Goal: Task Accomplishment & Management: Complete application form

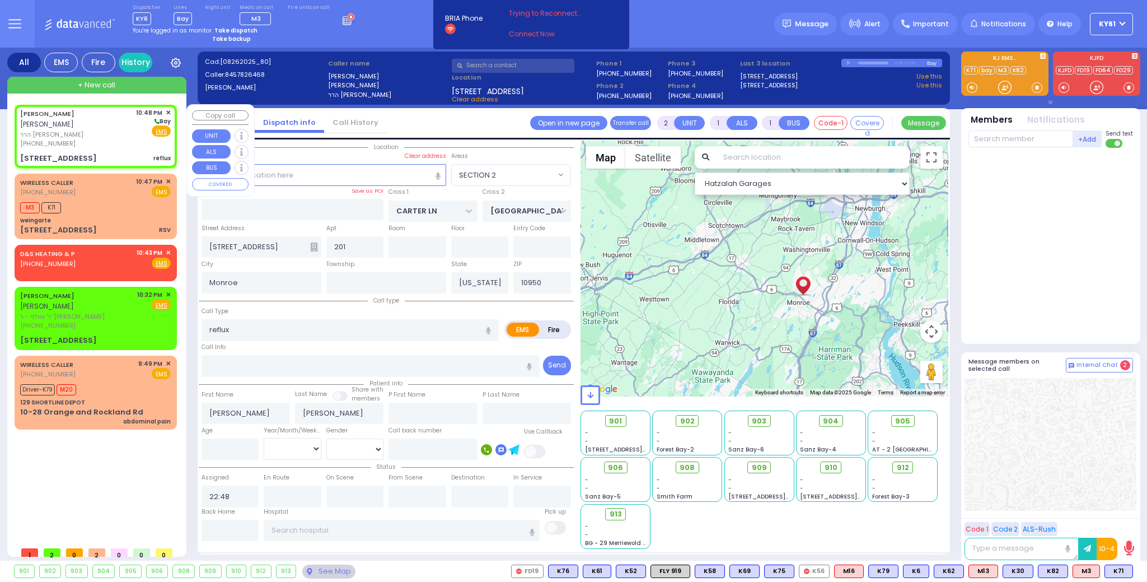
select select "SECTION 2"
select select
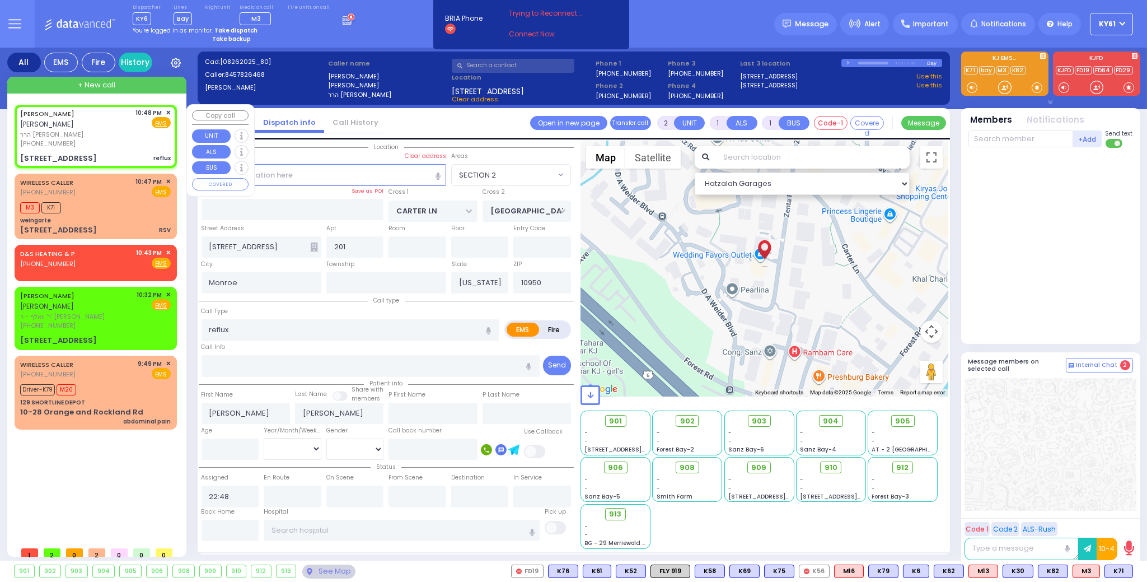
select select
radio input "true"
select select
select select "Hatzalah Garages"
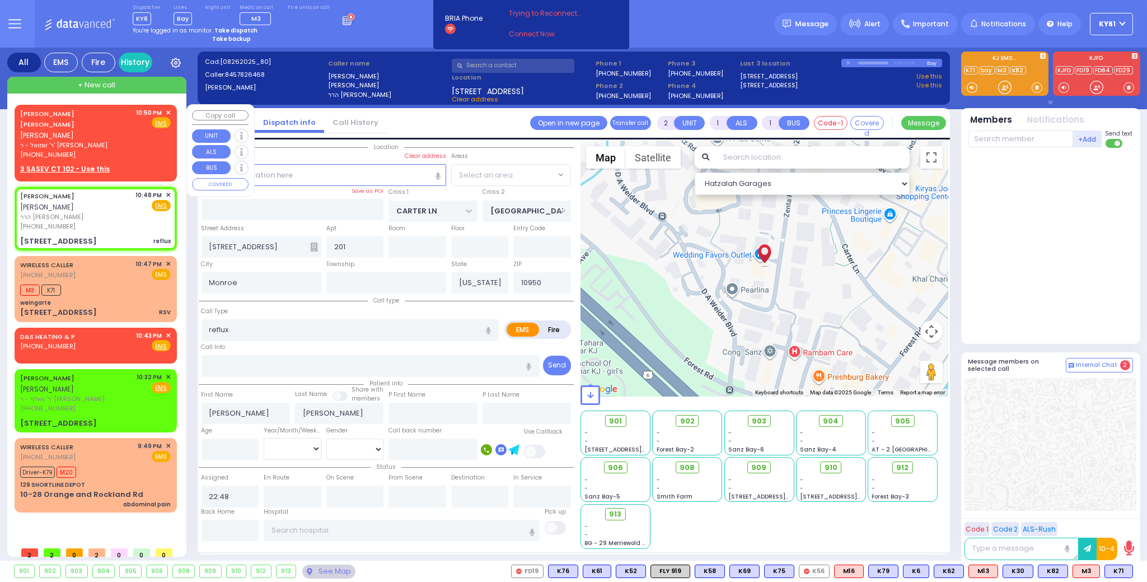
select select "SECTION 2"
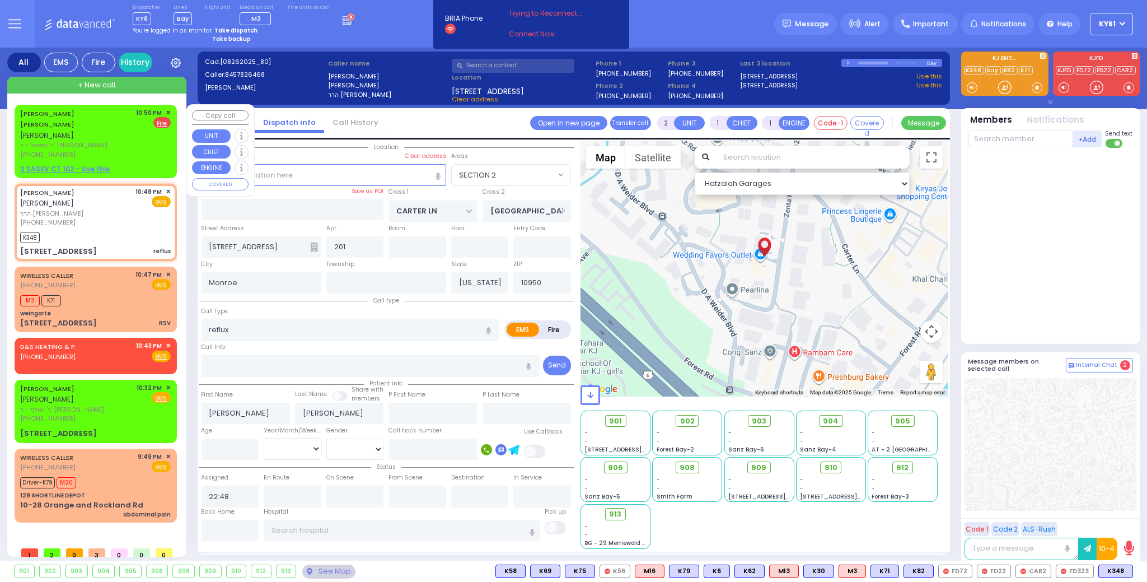
select select
radio input "true"
select select
type input "22:53"
select select "Hatzalah Garages"
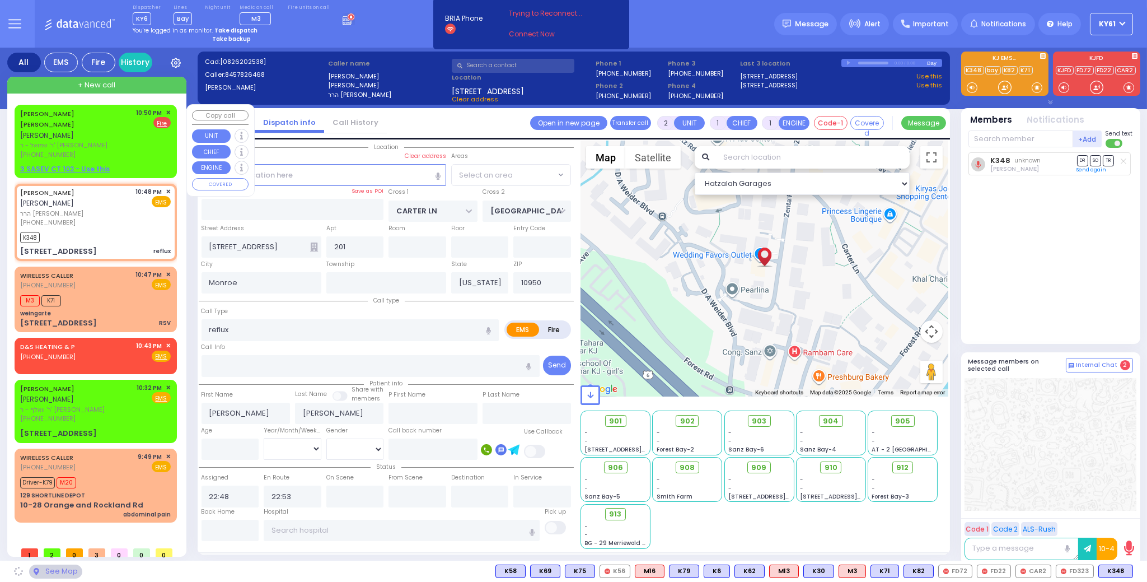
select select "SECTION 2"
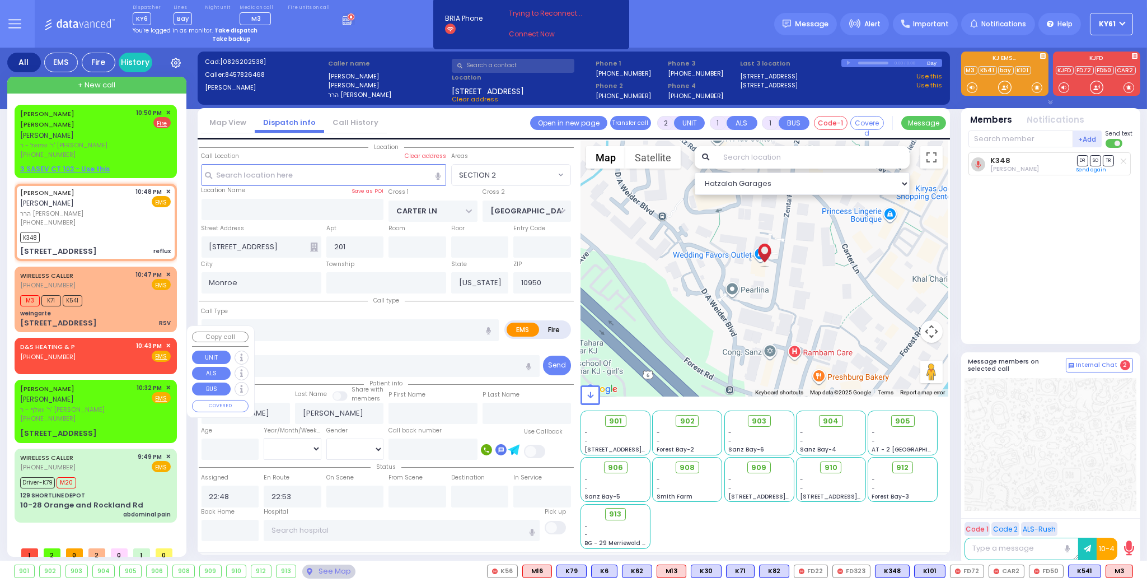
click at [105, 344] on div "D&S HEATING & P (347) 743-0591 10:43 PM ✕ Fire EMS" at bounding box center [95, 351] width 151 height 21
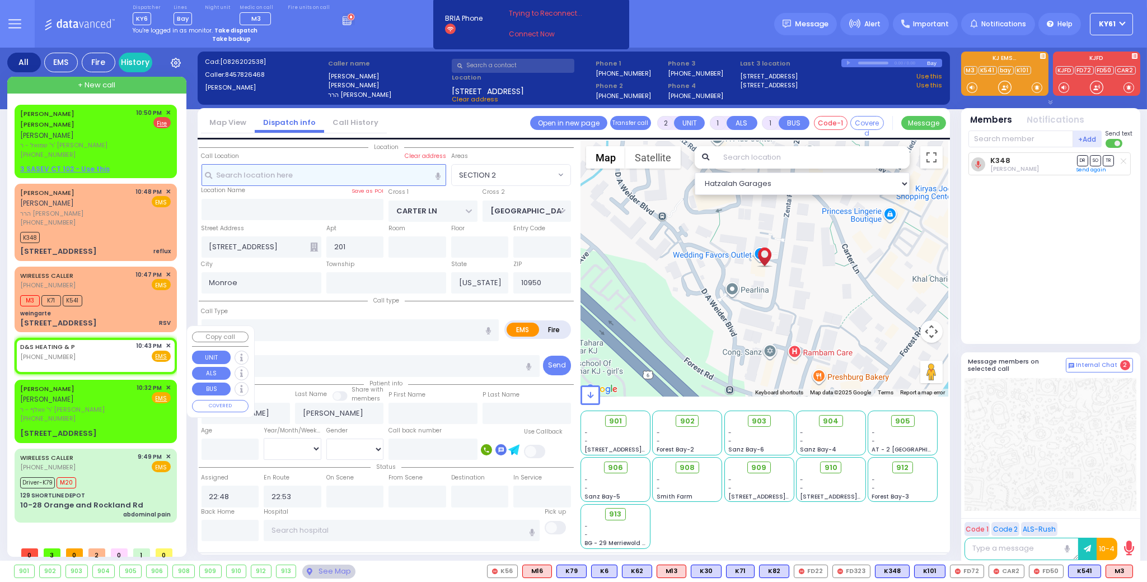
select select
radio input "true"
select select
type input "22:43"
select select "Hatzalah Garages"
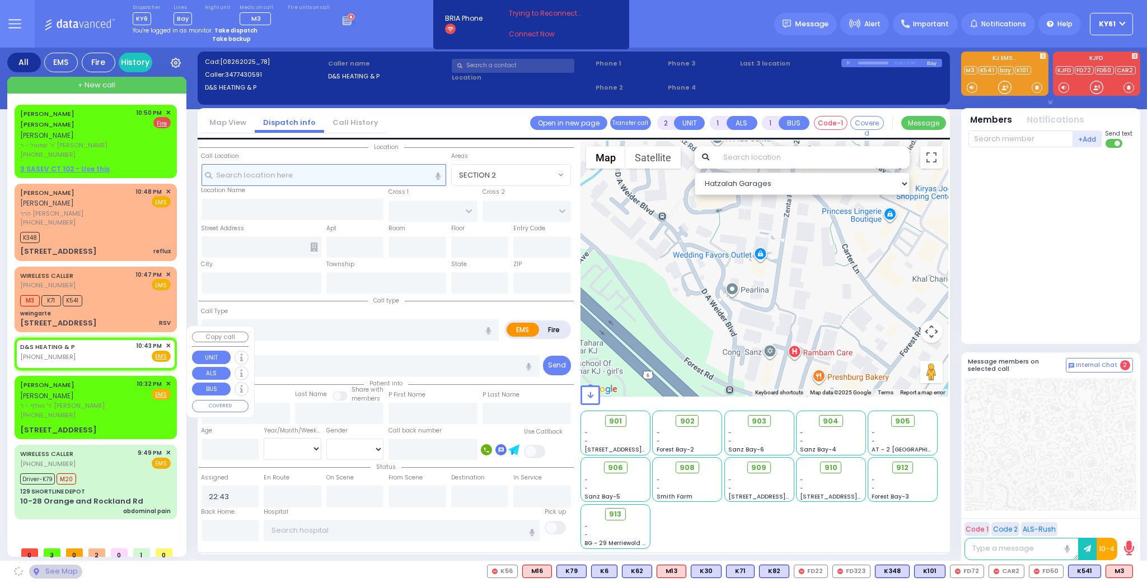
select select
radio input "true"
select select
select select "Hatzalah Garages"
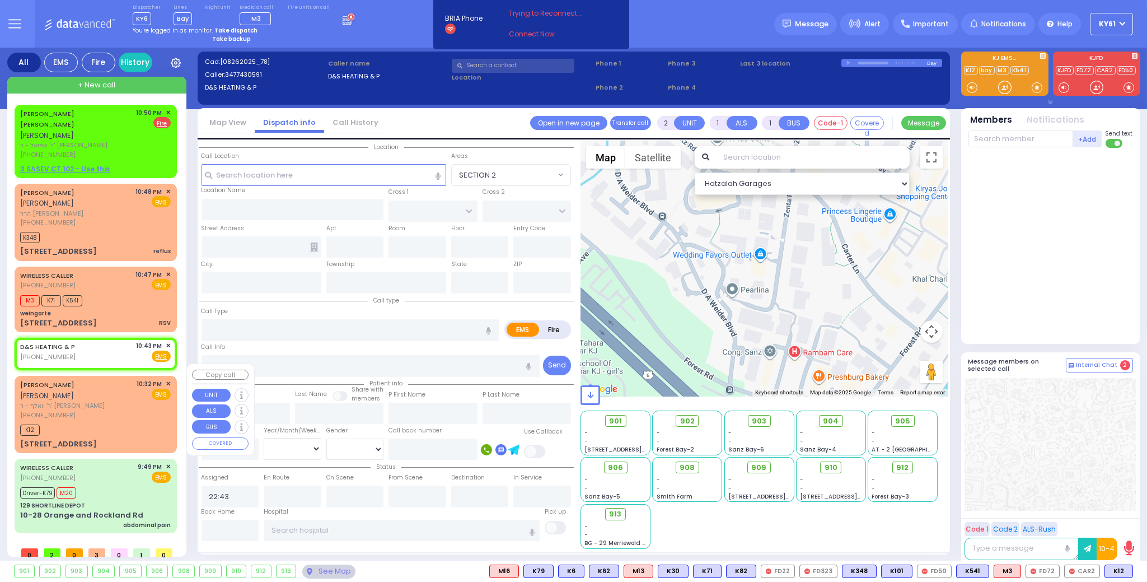
click at [124, 422] on div "K12" at bounding box center [95, 429] width 151 height 14
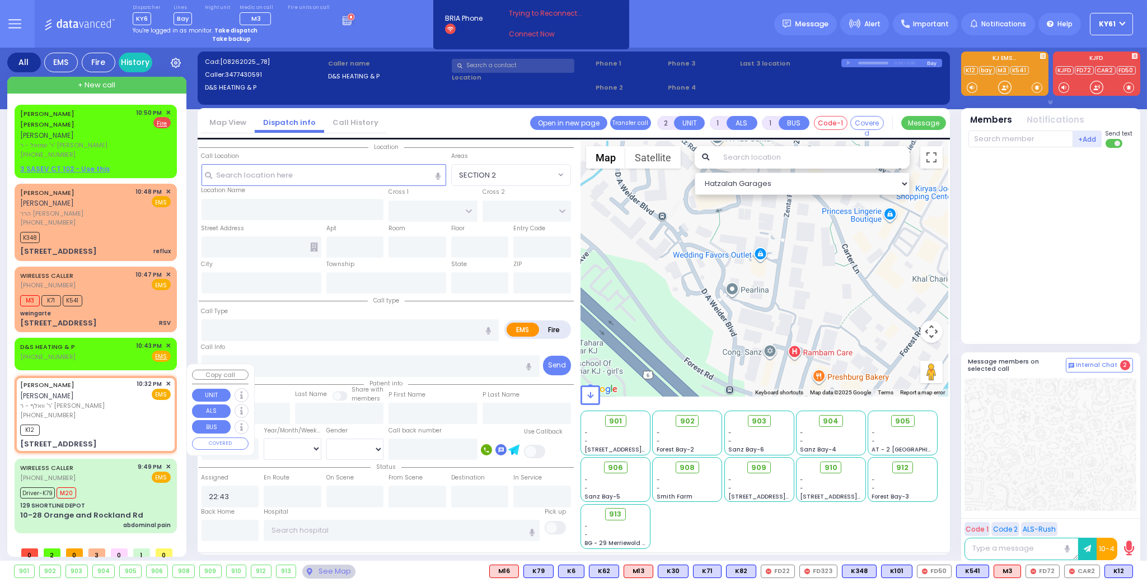
select select
radio input "true"
type input "YITZCHOK"
type input "APPEL"
select select
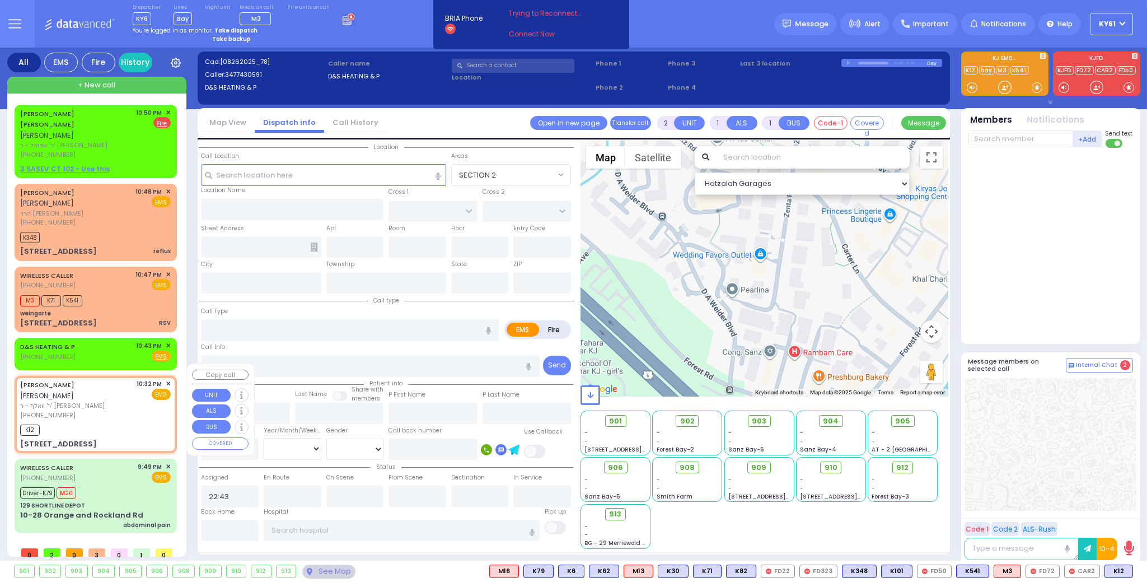
type input "22:32"
type input "22:57"
type input "MOUNTAIN LODGE RD"
type input "KENNEDY DR"
type input "[STREET_ADDRESS]"
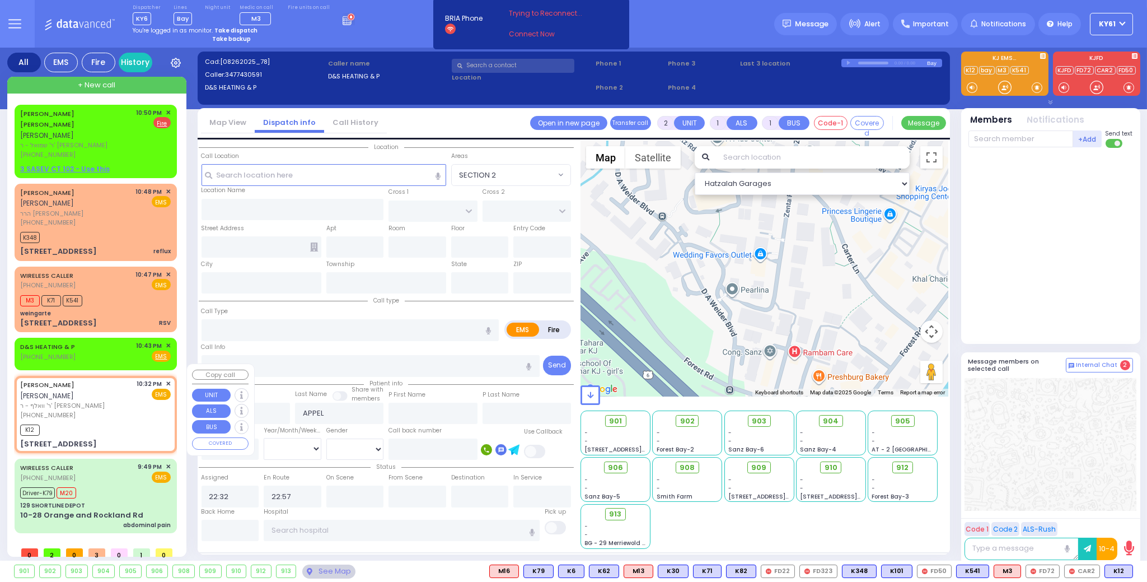
type input "Monroe"
type input "[US_STATE]"
type input "10950"
select select "Hatzalah Garages"
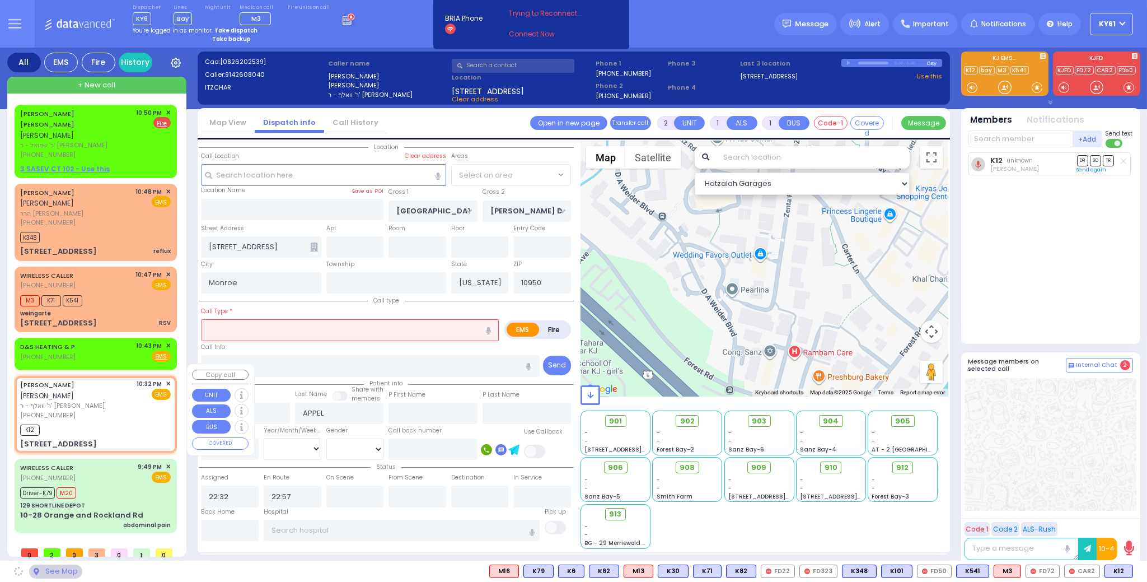
select select "[GEOGRAPHIC_DATA]"
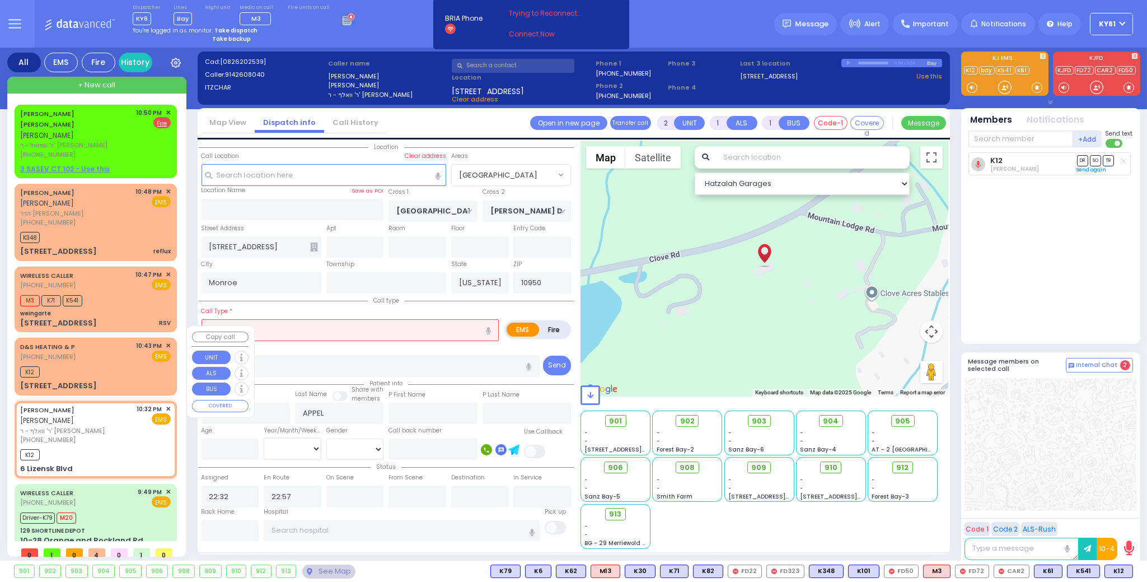
select select
radio input "true"
select select
select select "Hatzalah Garages"
type input "SCHUNNEMUNK RD"
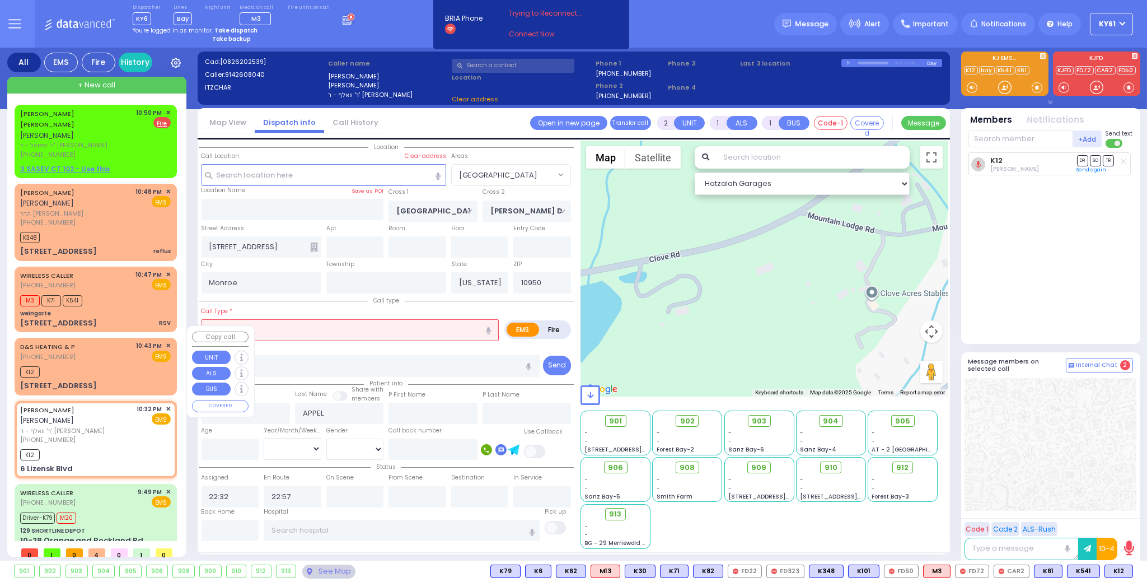
type input "6 Lizensk Blvd"
type input "Kiryas Joel"
select select "[GEOGRAPHIC_DATA]"
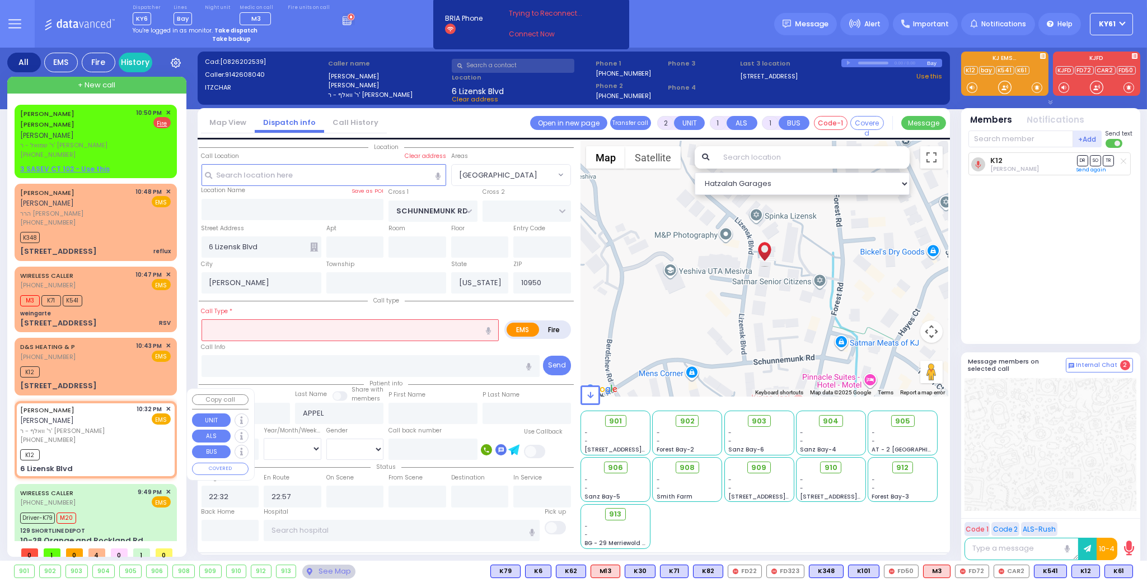
click at [134, 446] on div "K12" at bounding box center [95, 453] width 151 height 14
select select
radio input "true"
select select
select select "Hatzalah Garages"
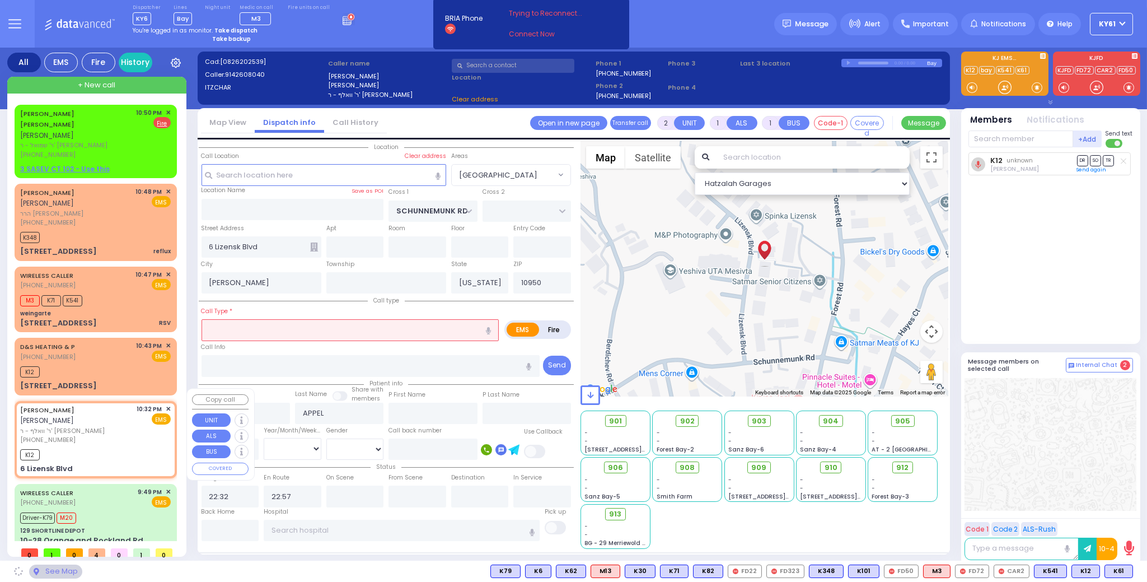
select select "[GEOGRAPHIC_DATA]"
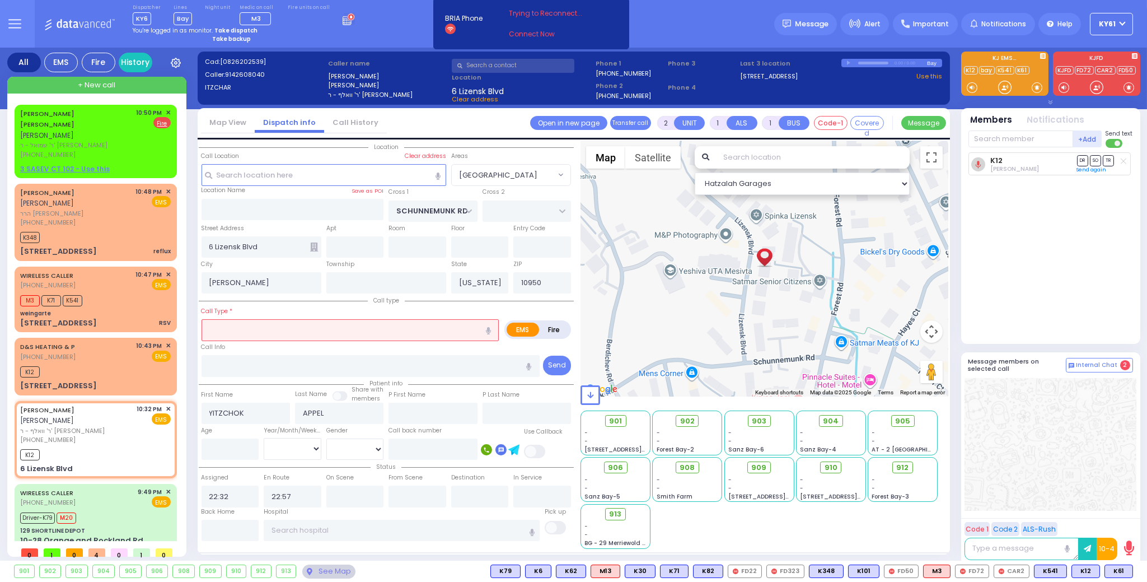
click at [315, 246] on icon at bounding box center [314, 246] width 8 height 9
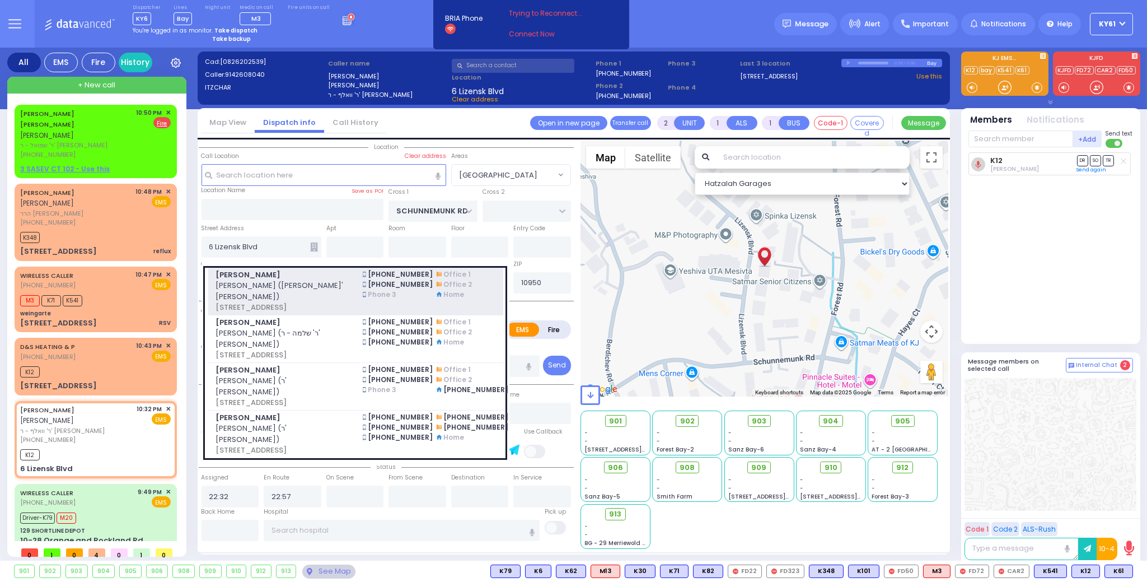
click at [299, 297] on span "יצחק אפעל (ר' וואלף - ר' ישראל ארי' ברא גאלדבערגער)" at bounding box center [283, 291] width 134 height 22
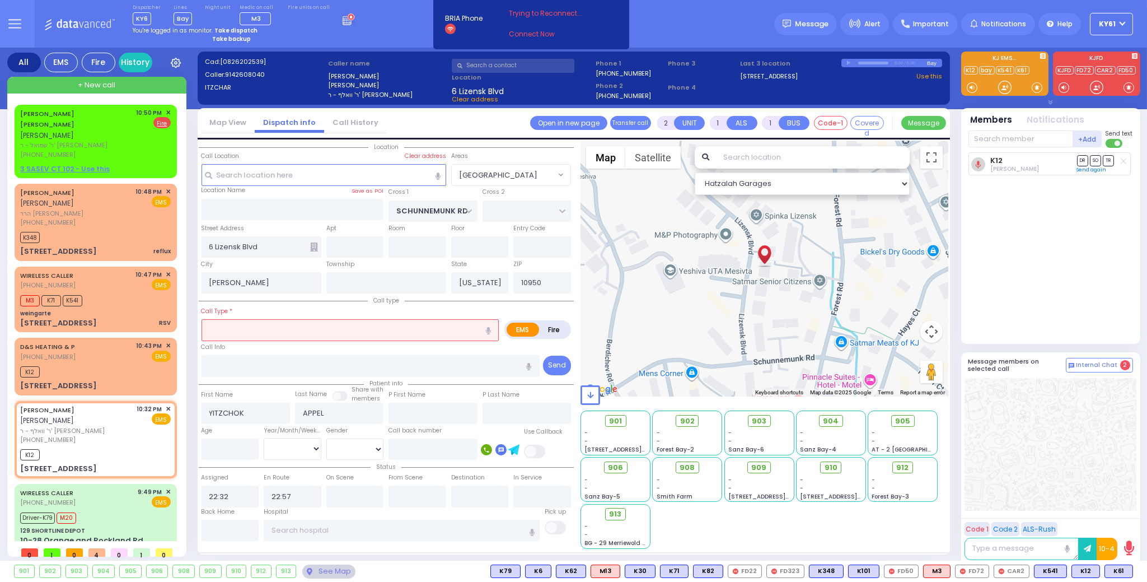
select select
radio input "true"
select select
select select "Hatzalah Garages"
type input "LIZENSK BLVD"
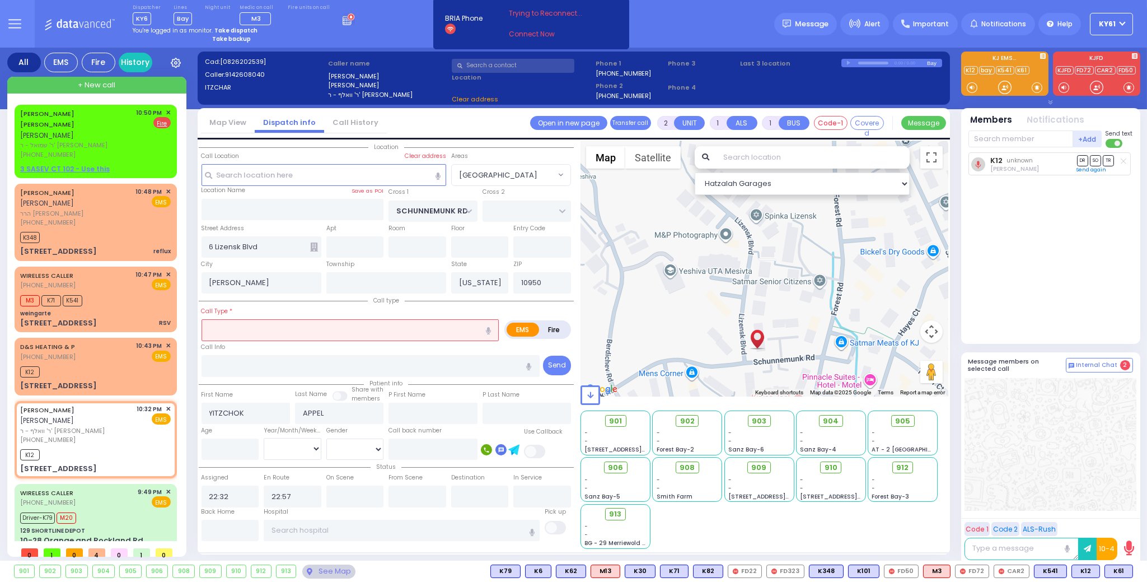
type input "FOREST RD"
type input "6 LIZENSK BLVD"
type input "203"
type input "Monroe"
select select "SECTION 2"
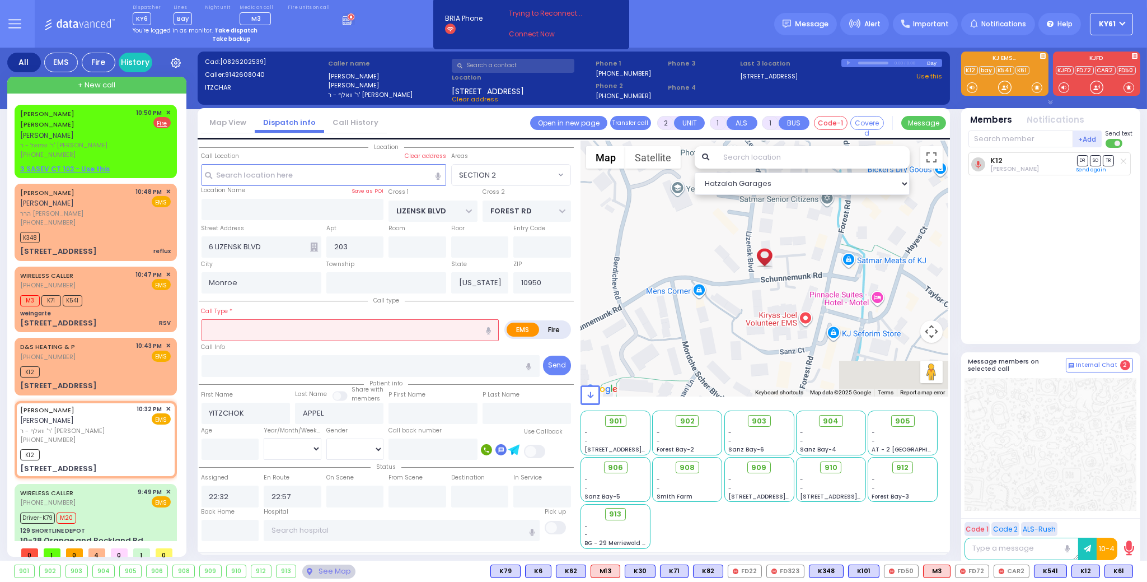
drag, startPoint x: 274, startPoint y: 334, endPoint x: 286, endPoint y: 334, distance: 11.8
click at [275, 334] on input "text" at bounding box center [351, 329] width 298 height 21
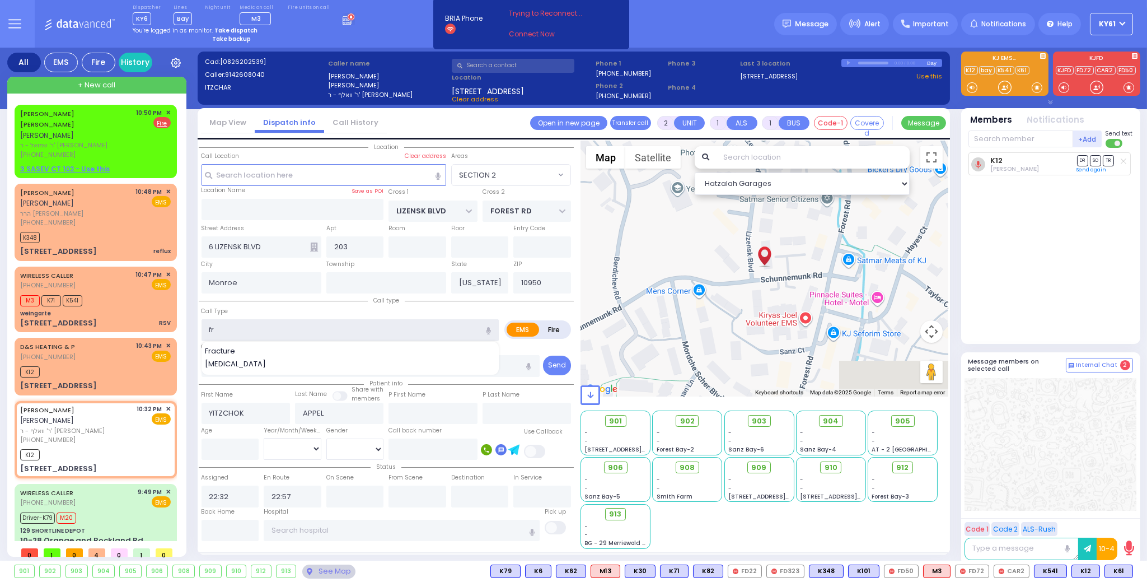
type input "fra"
select select
radio input "true"
select select
select select "Hatzalah Garages"
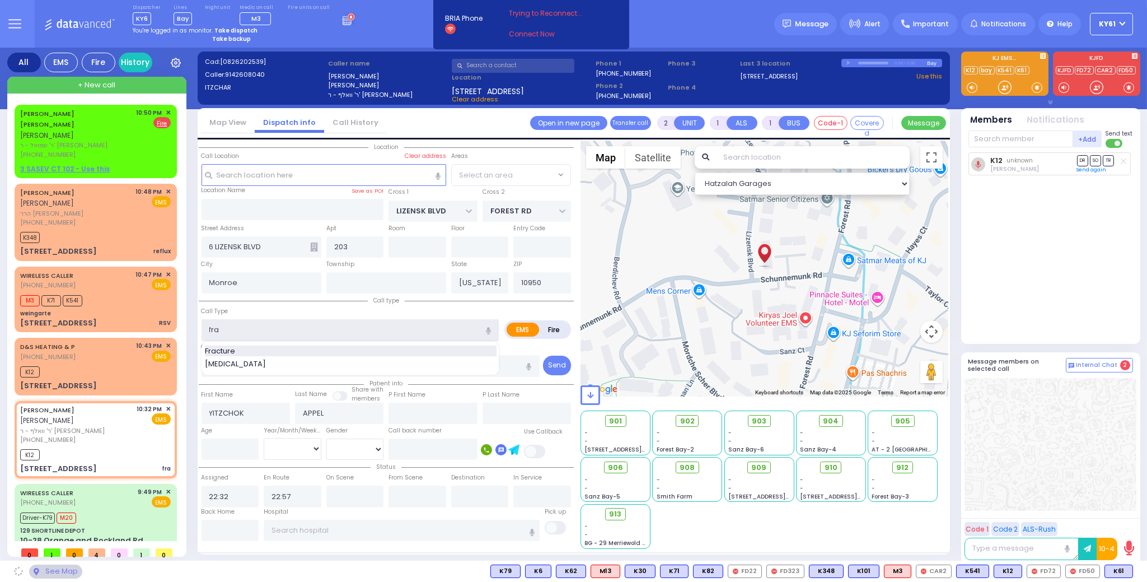
select select "SECTION 2"
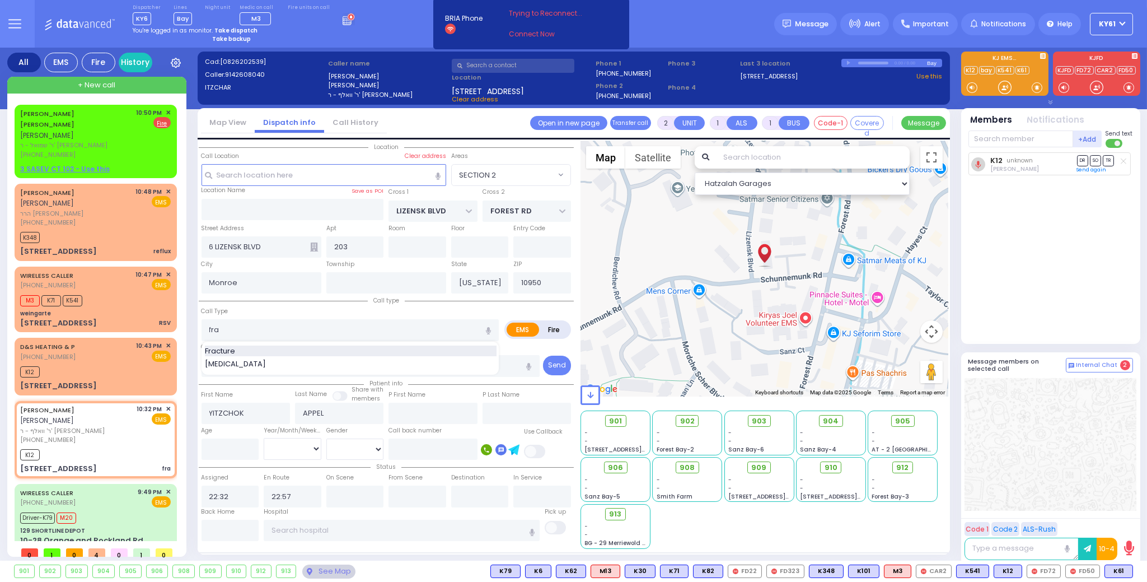
click at [241, 350] on div "Fracture" at bounding box center [351, 350] width 292 height 11
type input "Fracture"
type input "0"
select select
radio input "true"
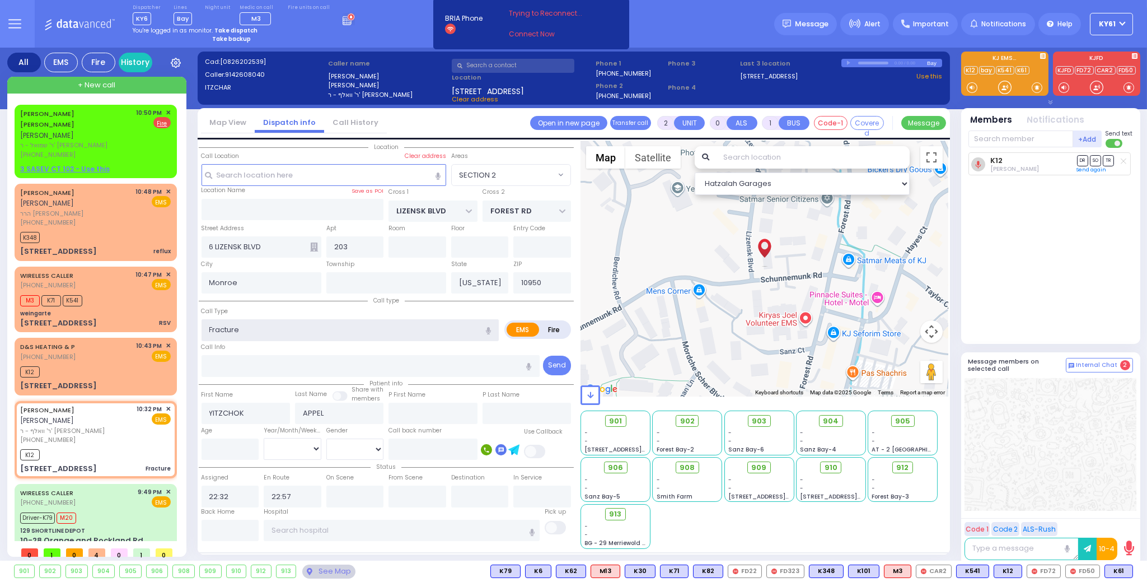
select select
select select "Hatzalah Garages"
select select "SECTION 2"
select select
radio input "true"
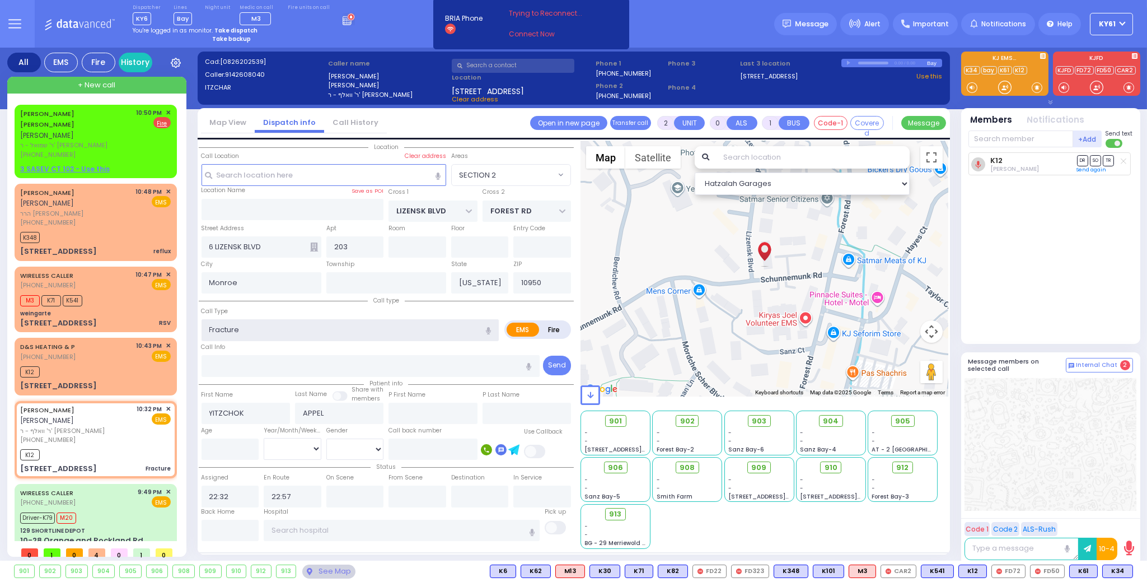
select select
select select "Hatzalah Garages"
select select "SECTION 2"
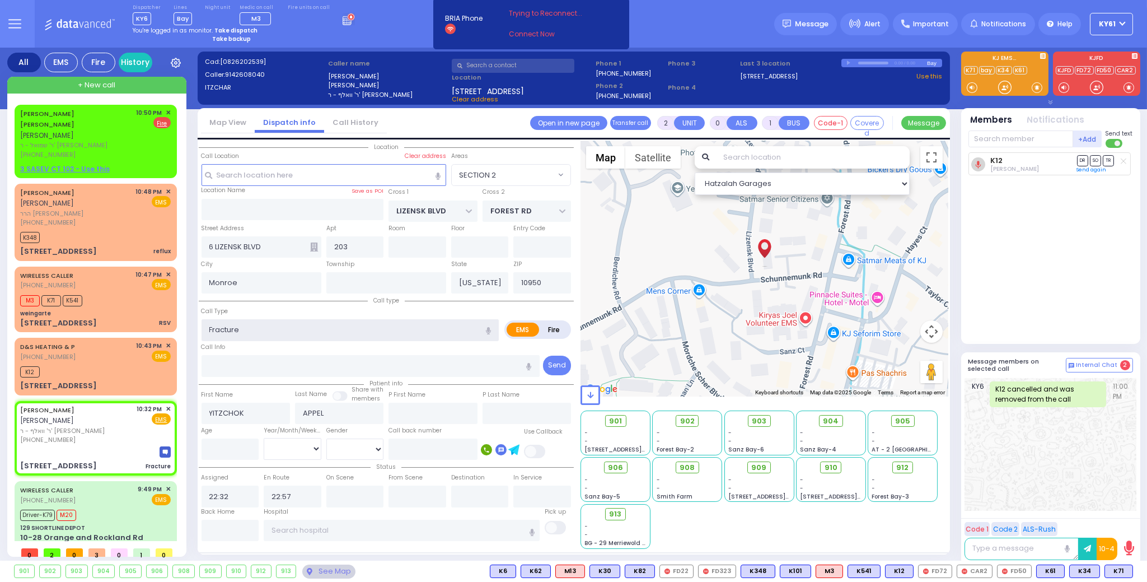
select select
radio input "true"
select select
select select "Hatzalah Garages"
select select "SECTION 2"
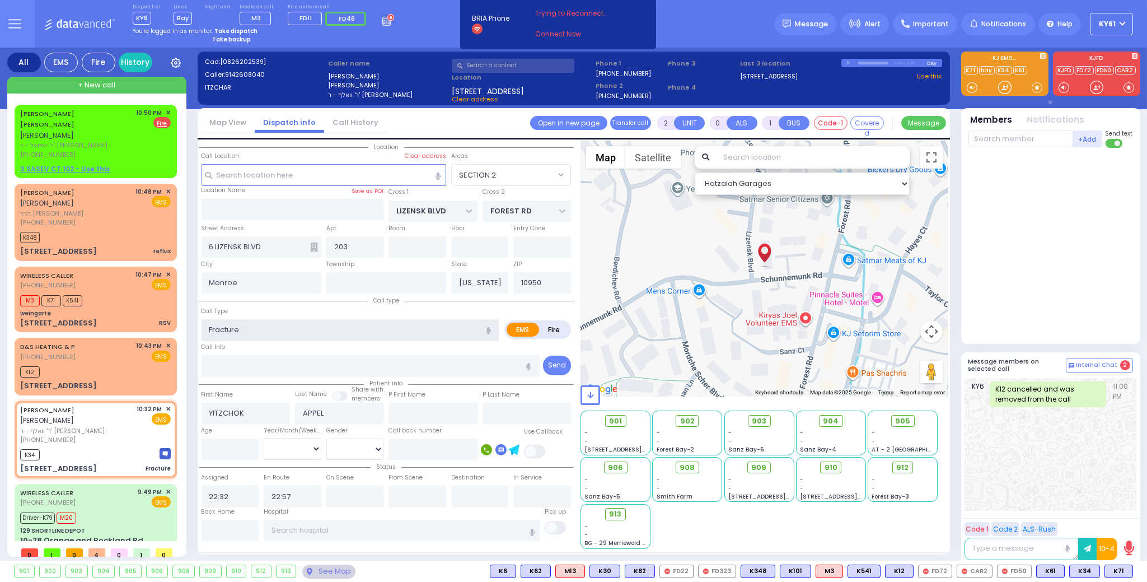
select select
radio input "true"
select select
select select "Hatzalah Garages"
select select "SECTION 2"
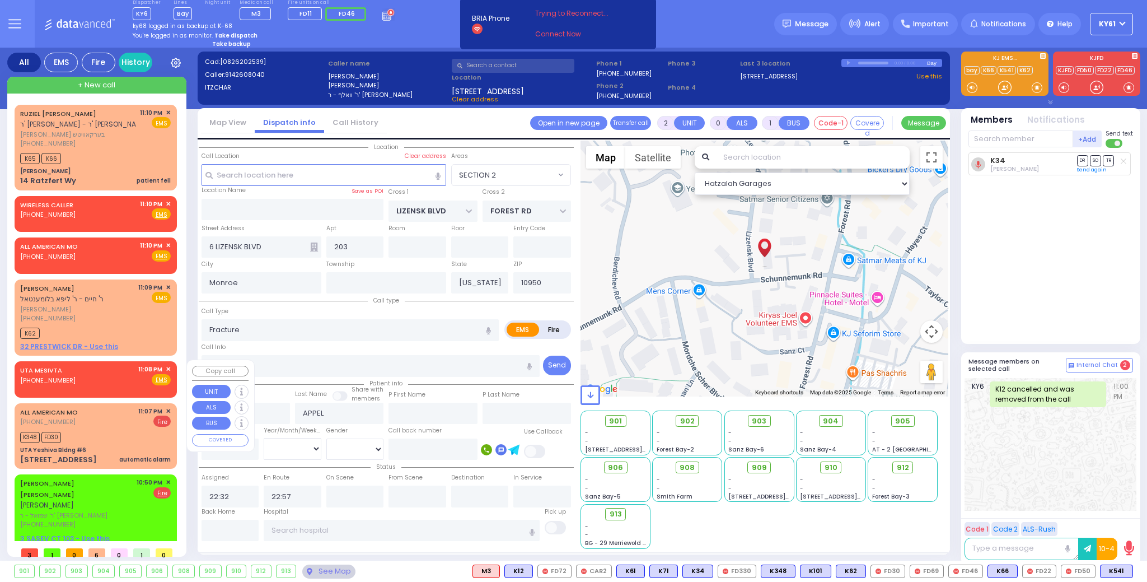
select select "SECTION 2"
select select
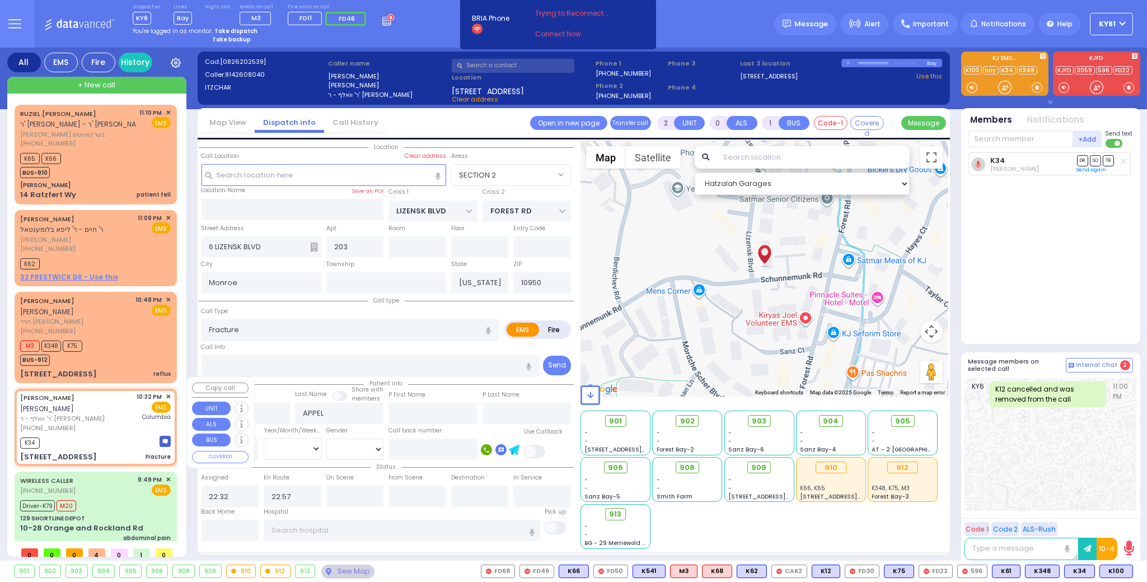
select select
radio input "true"
select select
type input "[US_STATE][GEOGRAPHIC_DATA]- [GEOGRAPHIC_DATA]"
select select "Hatzalah Garages"
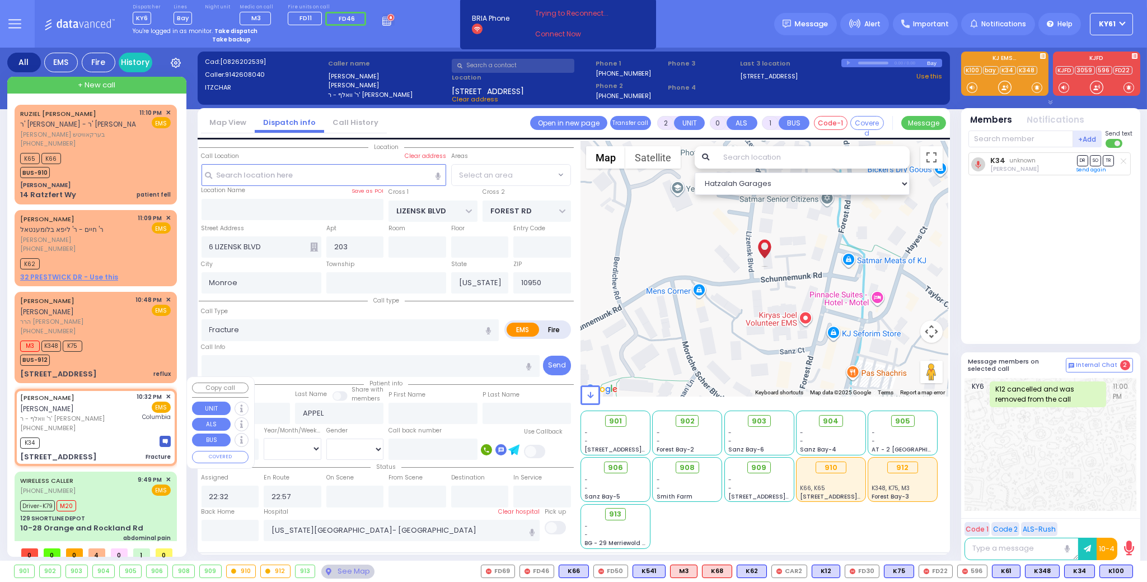
select select "SECTION 2"
select select
radio input "true"
type input "pt. went by car"
select select
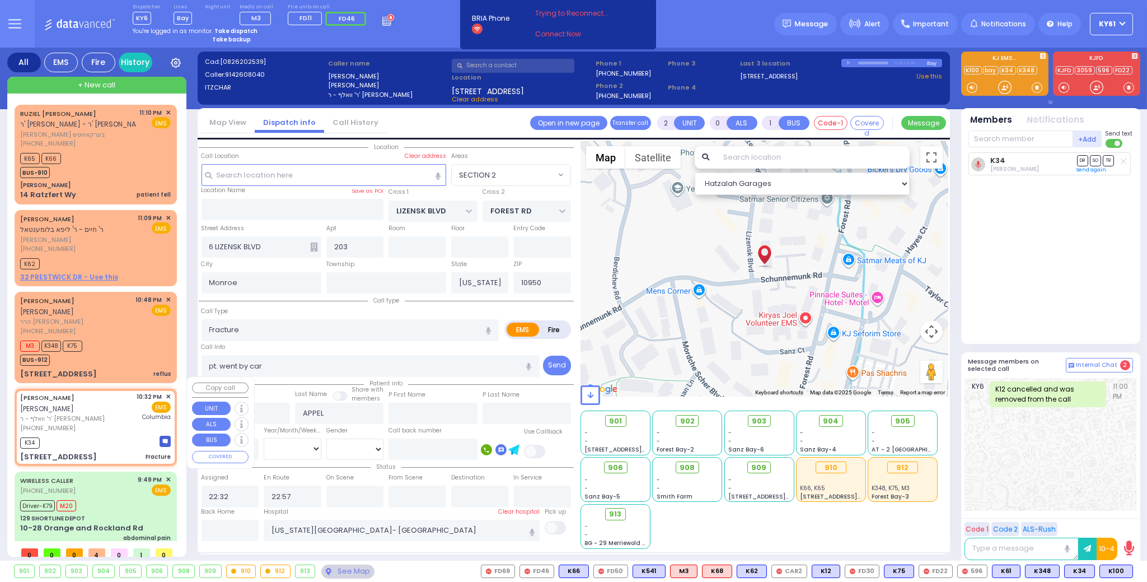
select select "Hatzalah Garages"
select select "SECTION 2"
